Goal: Entertainment & Leisure: Consume media (video, audio)

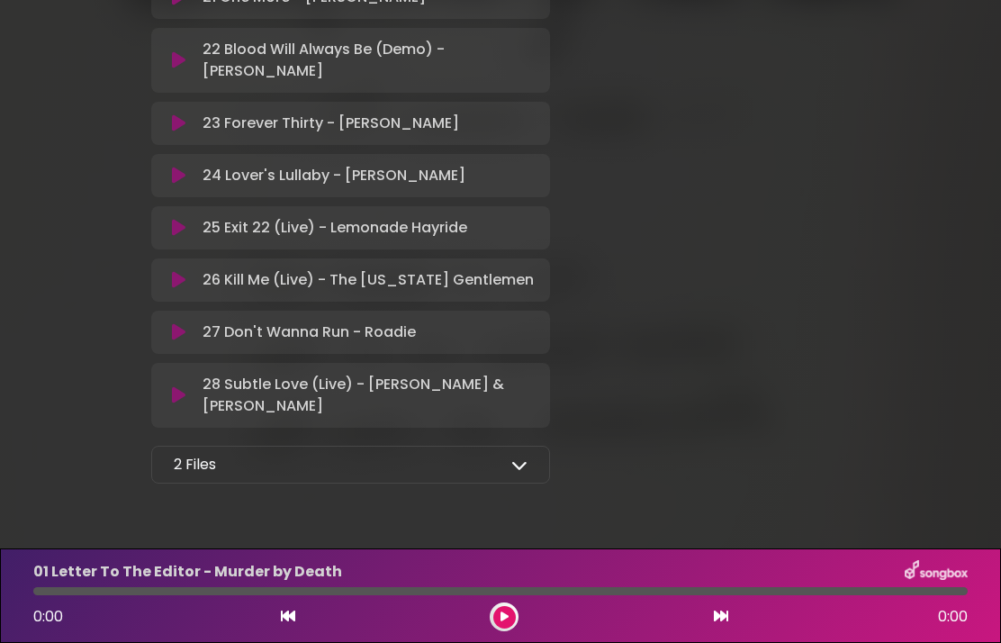
scroll to position [1588, 0]
click at [506, 484] on div "2 Files Full Album - MP3 format - Kentucky Artists for Public Media.zip Full Al…" at bounding box center [350, 466] width 399 height 38
click at [511, 474] on icon at bounding box center [519, 465] width 16 height 16
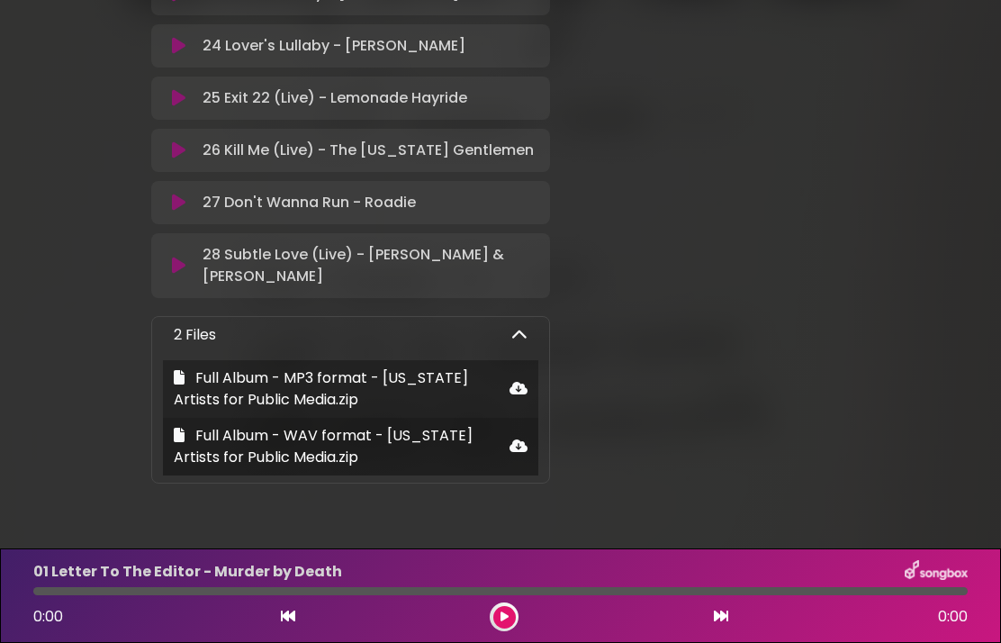
scroll to position [1718, 0]
click at [514, 401] on link at bounding box center [519, 390] width 18 height 22
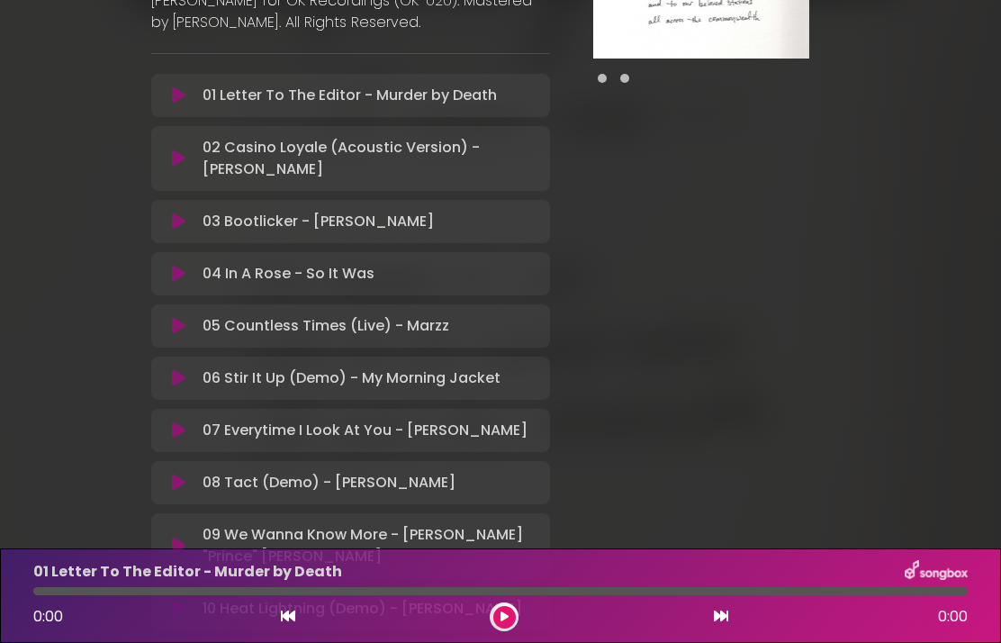
scroll to position [392, 0]
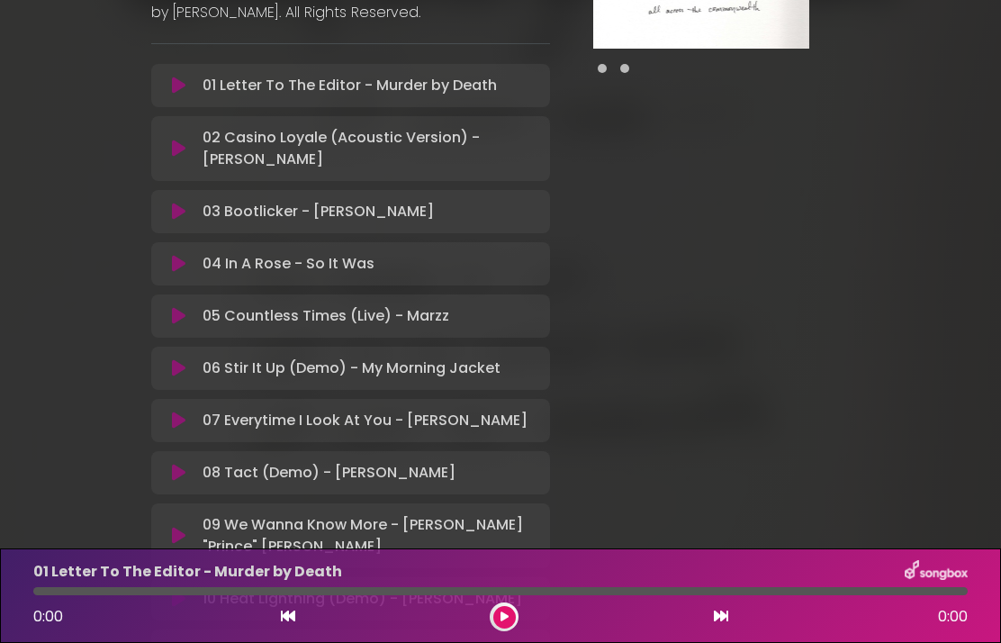
click at [260, 478] on p "08 Tact (Demo) - Teddy Abrams Loading Track..." at bounding box center [329, 473] width 253 height 22
click at [177, 479] on icon at bounding box center [179, 473] width 14 height 18
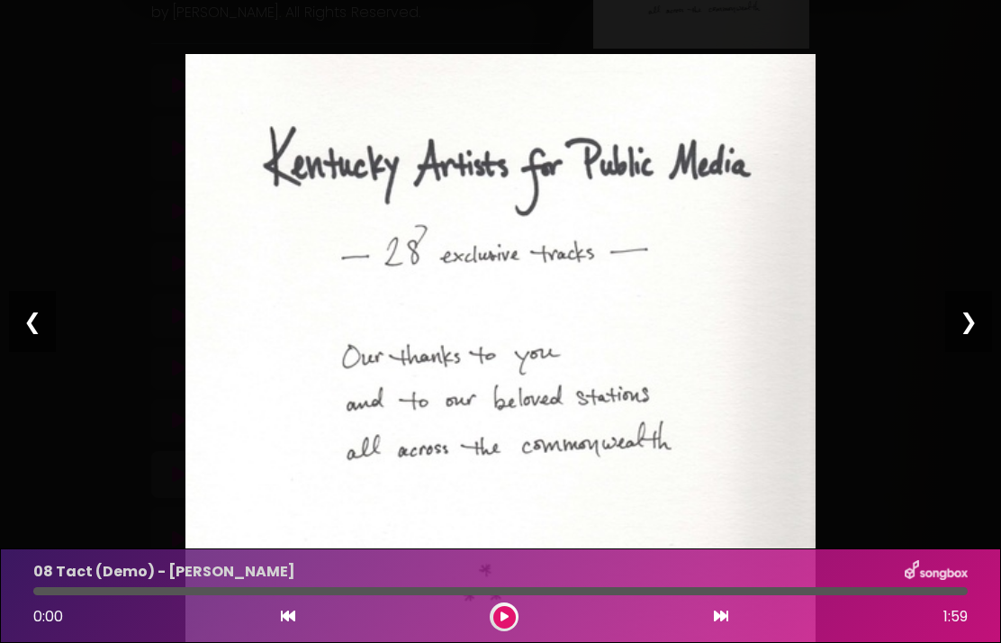
scroll to position [0, 0]
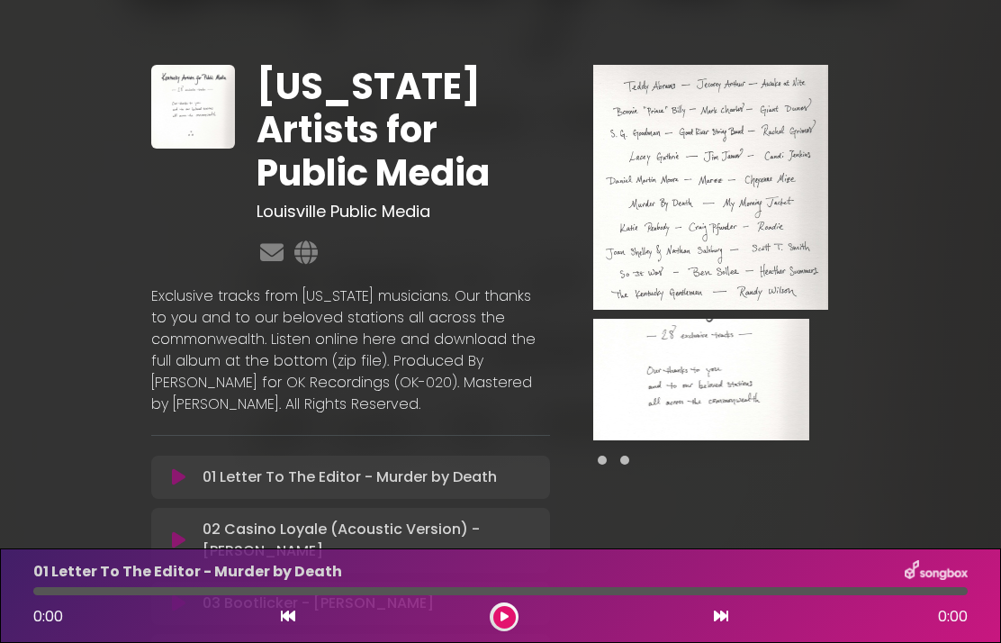
click at [510, 615] on button at bounding box center [504, 617] width 23 height 23
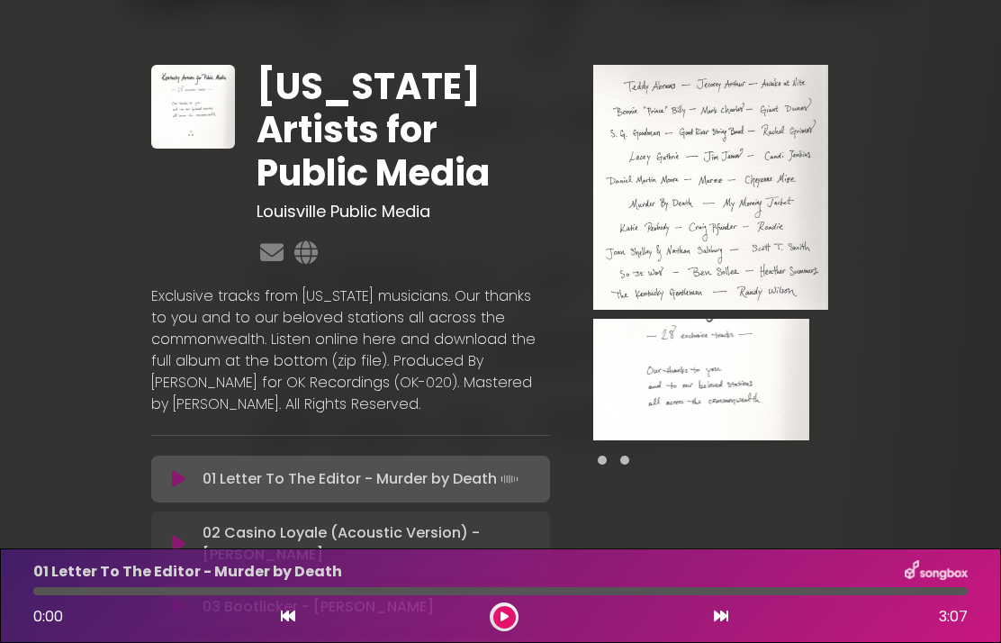
click at [490, 637] on div "01 Letter To The Editor - Murder by Death 0:00 3:07" at bounding box center [500, 595] width 1001 height 95
click at [507, 627] on button at bounding box center [504, 617] width 23 height 23
